Goal: Task Accomplishment & Management: Complete application form

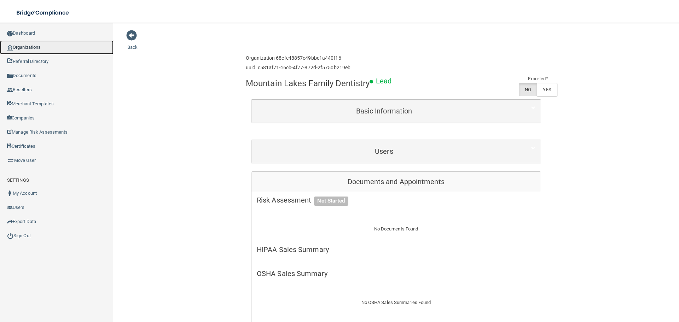
click at [37, 51] on link "Organizations" at bounding box center [56, 47] width 113 height 14
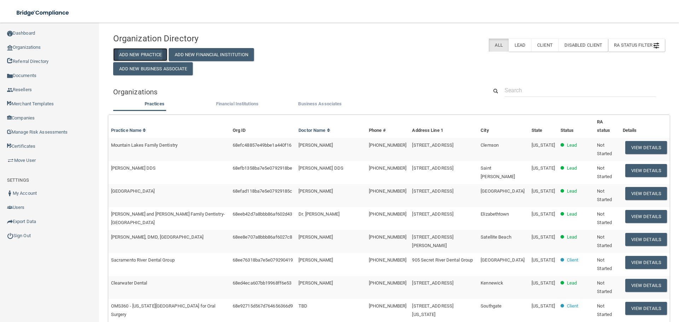
click at [159, 54] on button "Add New Practice" at bounding box center [140, 54] width 54 height 13
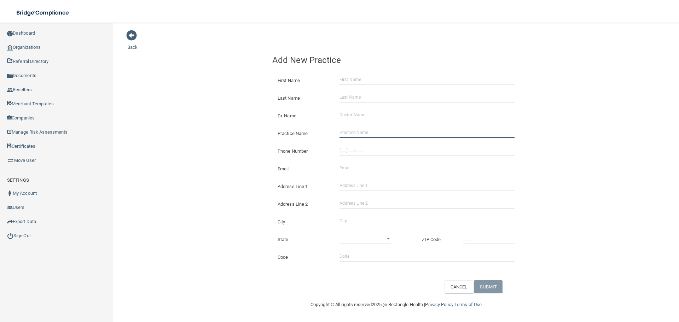
click at [376, 133] on input "Practice Name" at bounding box center [426, 132] width 175 height 11
paste input "Dr [PERSON_NAME] [PERSON_NAME] MD"
type input "Dr [PERSON_NAME] [PERSON_NAME] MD"
click at [368, 149] on input "(___) ___-____" at bounding box center [426, 150] width 175 height 11
paste input "504) 328-5466"
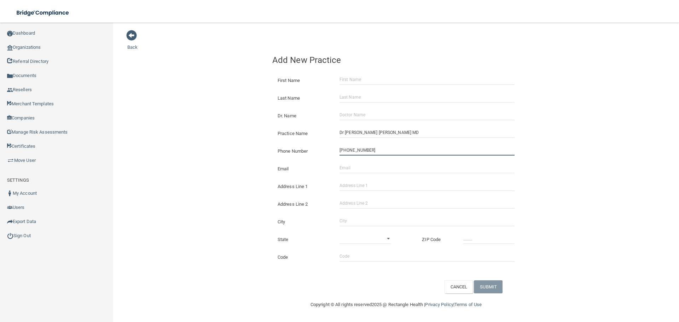
type input "[PHONE_NUMBER]"
drag, startPoint x: 203, startPoint y: 121, endPoint x: 51, endPoint y: 123, distance: 151.7
click at [201, 121] on div "Back Add New Practice First Name Last Name Dr. Name Practice Name [GEOGRAPHIC_D…" at bounding box center [395, 162] width 537 height 264
click at [384, 184] on input "Address Line 1" at bounding box center [426, 185] width 175 height 11
paste input "[STREET_ADDRESS]"
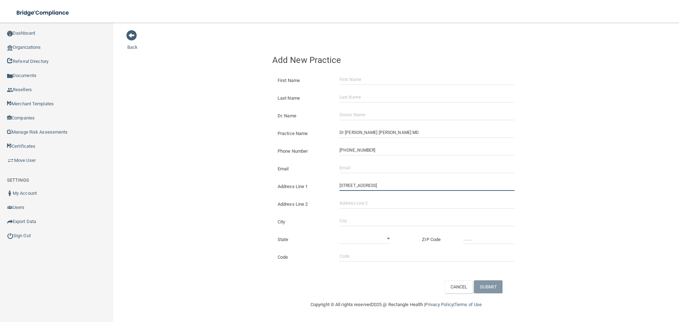
drag, startPoint x: 405, startPoint y: 186, endPoint x: 381, endPoint y: 188, distance: 23.8
click at [381, 188] on input "[STREET_ADDRESS]" at bounding box center [426, 185] width 175 height 11
type input "[GEOGRAPHIC_DATA]"
click at [372, 203] on input "Address Line 2" at bounding box center [426, 203] width 175 height 11
paste input "Ste E"
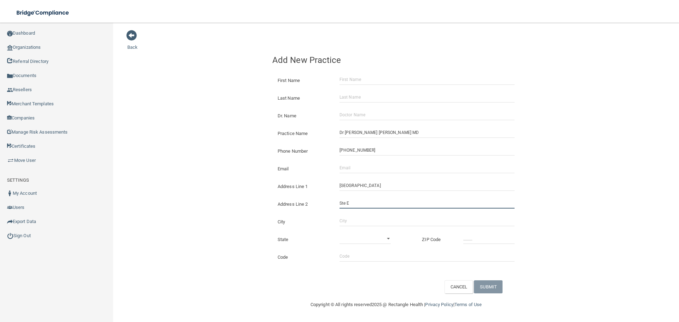
type input "Ste E"
click at [357, 220] on input "City" at bounding box center [426, 221] width 175 height 11
type input "[PERSON_NAME]"
click at [352, 237] on select "[US_STATE] [US_STATE] [US_STATE] [US_STATE] [US_STATE] [US_STATE] [US_STATE] [U…" at bounding box center [364, 238] width 51 height 11
select select "18"
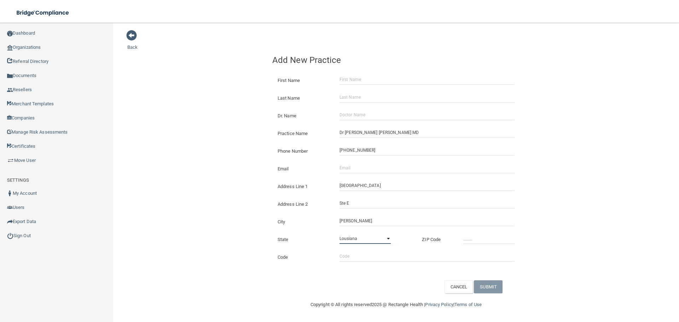
click at [339, 233] on select "[US_STATE] [US_STATE] [US_STATE] [US_STATE] [US_STATE] [US_STATE] [US_STATE] [U…" at bounding box center [364, 238] width 51 height 11
click at [471, 233] on input "_____" at bounding box center [488, 238] width 51 height 11
type input "70072"
click at [349, 174] on div "Email The email address is already taken" at bounding box center [396, 166] width 258 height 18
click at [349, 171] on input "Email" at bounding box center [426, 168] width 175 height 11
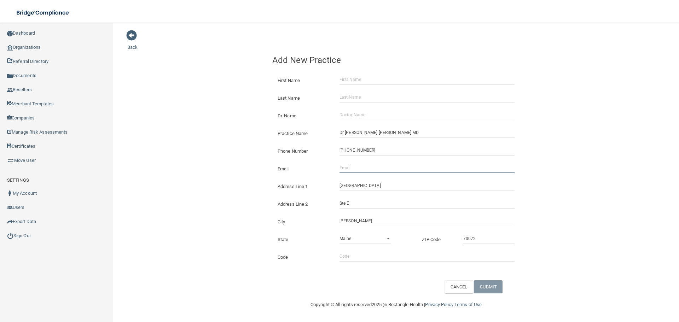
paste input "[EMAIL_ADDRESS][DOMAIN_NAME]"
type input "[EMAIL_ADDRESS][DOMAIN_NAME]"
click at [209, 169] on div "Back Add New Practice First Name Last Name Dr. Name Practice Name [GEOGRAPHIC_D…" at bounding box center [395, 162] width 537 height 264
click at [353, 111] on input "Dr. Name" at bounding box center [426, 115] width 175 height 11
paste input "[PERSON_NAME]"
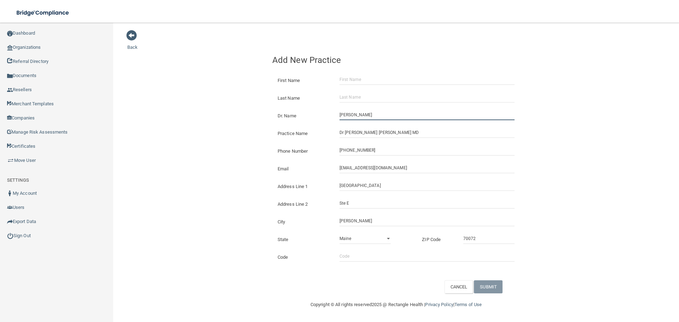
type input "[PERSON_NAME]"
click at [350, 85] on input "First Name" at bounding box center [426, 79] width 175 height 11
paste input "[PERSON_NAME]"
drag, startPoint x: 365, startPoint y: 81, endPoint x: 356, endPoint y: 83, distance: 9.4
click at [356, 83] on input "[PERSON_NAME]" at bounding box center [426, 79] width 175 height 11
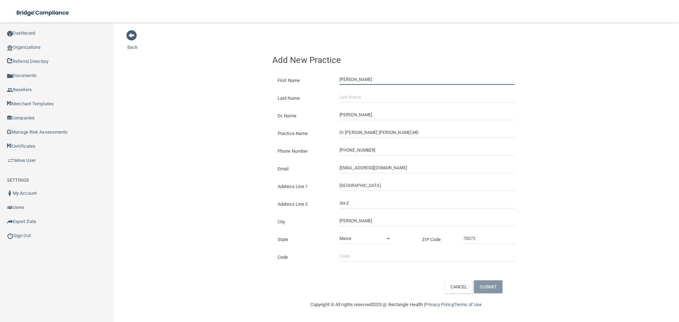
click at [362, 81] on input "[PERSON_NAME]" at bounding box center [426, 79] width 175 height 11
type input "[PERSON_NAME]"
click at [360, 92] on input "Last Name" at bounding box center [426, 97] width 175 height 11
paste input "Vo"
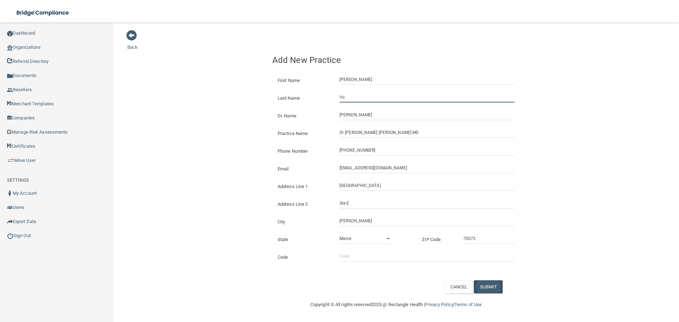
type input "Vo"
click at [493, 283] on button "SUBMIT" at bounding box center [488, 286] width 29 height 13
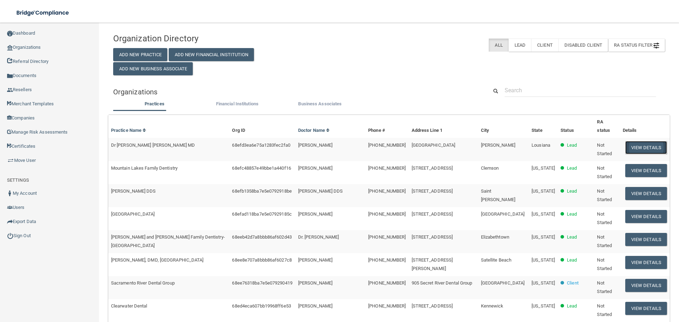
click at [641, 141] on button "View Details" at bounding box center [646, 147] width 42 height 13
